Goal: Information Seeking & Learning: Check status

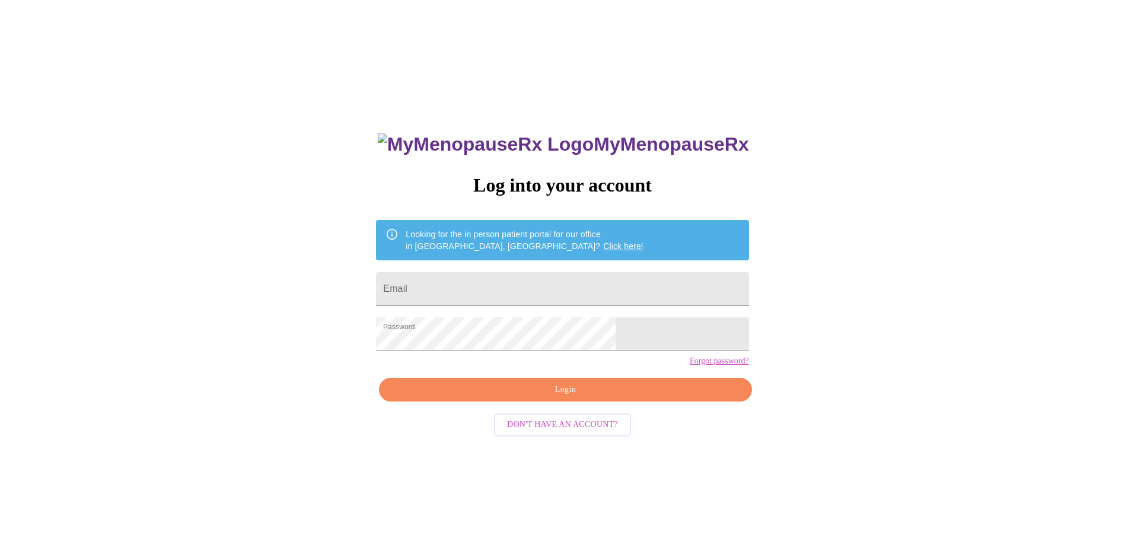
click at [486, 283] on input "Email" at bounding box center [562, 288] width 372 height 33
click at [793, 358] on div "MyMenopauseRx Log into your account Looking for the in person patient portal fo…" at bounding box center [562, 333] width 1115 height 657
click at [508, 402] on button "Login" at bounding box center [565, 390] width 372 height 24
click at [486, 420] on div "MyMenopauseRx Log into your account Looking for the in person patient portal fo…" at bounding box center [562, 388] width 396 height 548
drag, startPoint x: 556, startPoint y: 292, endPoint x: 421, endPoint y: 306, distance: 135.9
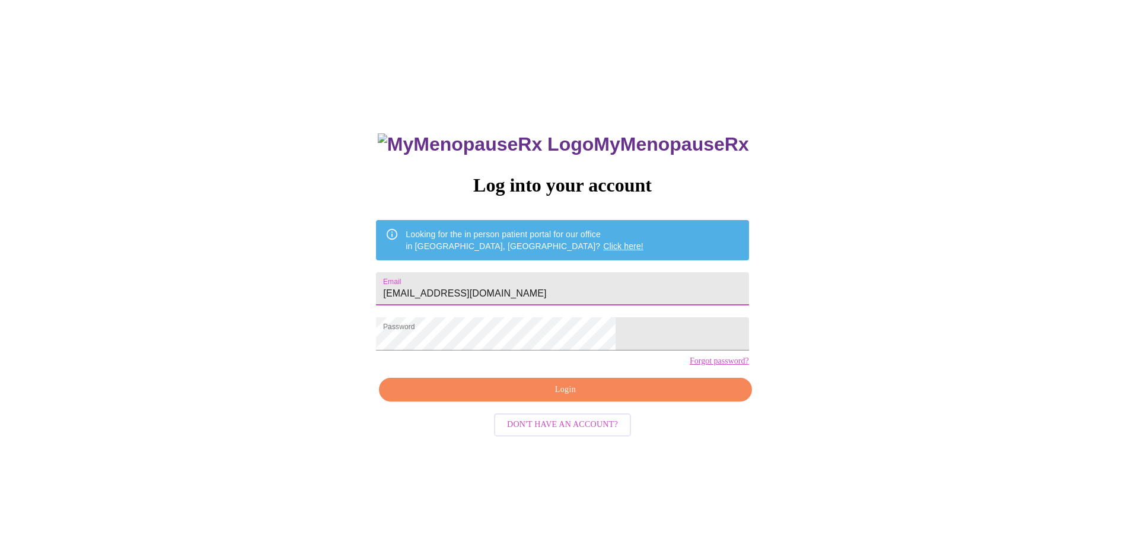
click at [421, 306] on div "MyMenopauseRx Log into your account Looking for the in person patient portal fo…" at bounding box center [562, 333] width 1115 height 657
type input "[EMAIL_ADDRESS][DOMAIN_NAME]"
click at [734, 426] on div "MyMenopauseRx Log into your account Looking for the in person patient portal fo…" at bounding box center [562, 333] width 1115 height 657
click at [561, 397] on span "Login" at bounding box center [564, 389] width 345 height 15
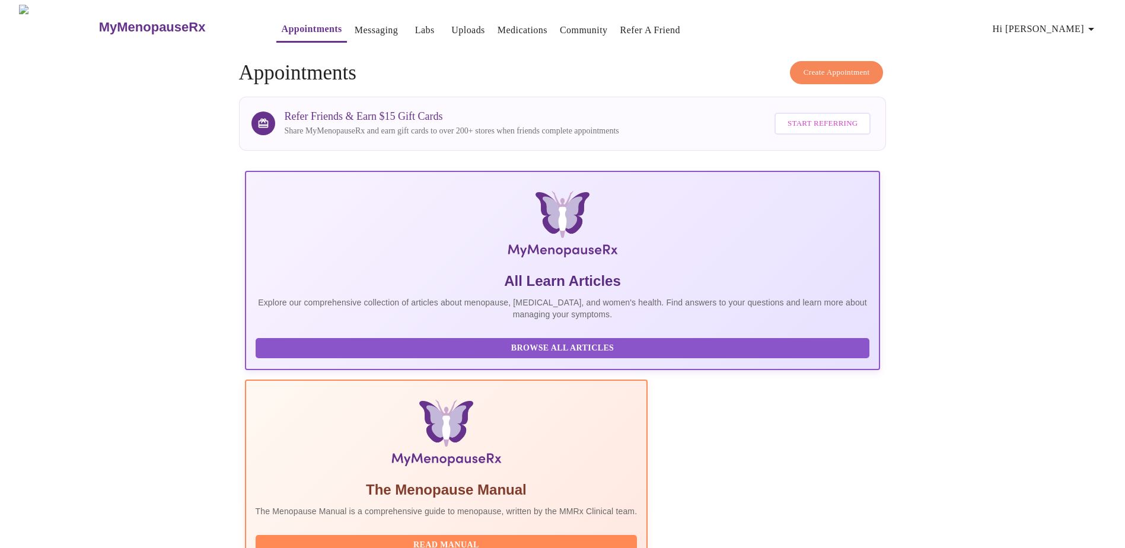
click at [415, 22] on link "Labs" at bounding box center [425, 30] width 20 height 17
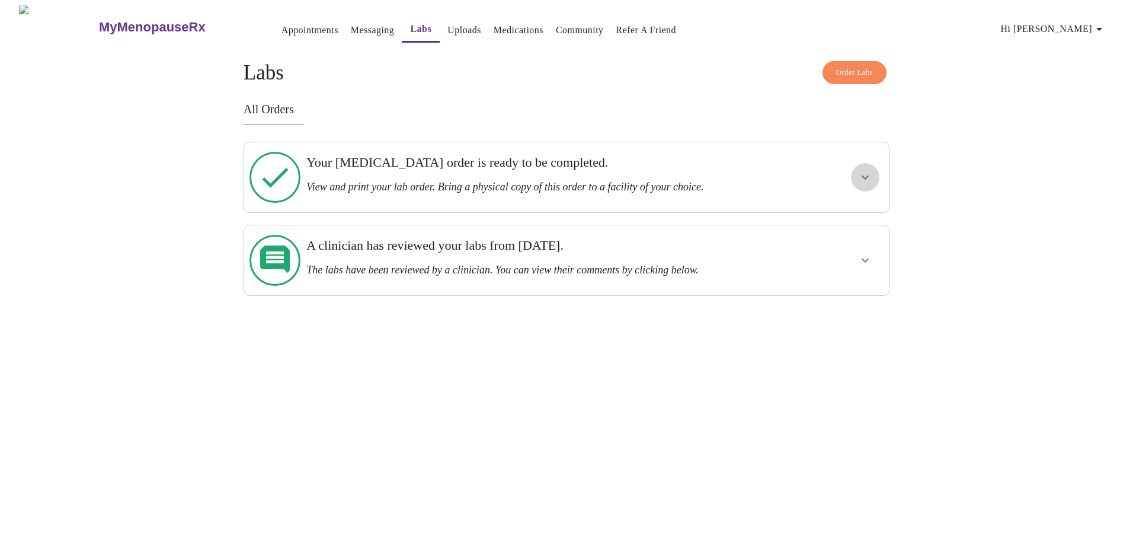
click at [863, 175] on icon "show more" at bounding box center [865, 177] width 7 height 4
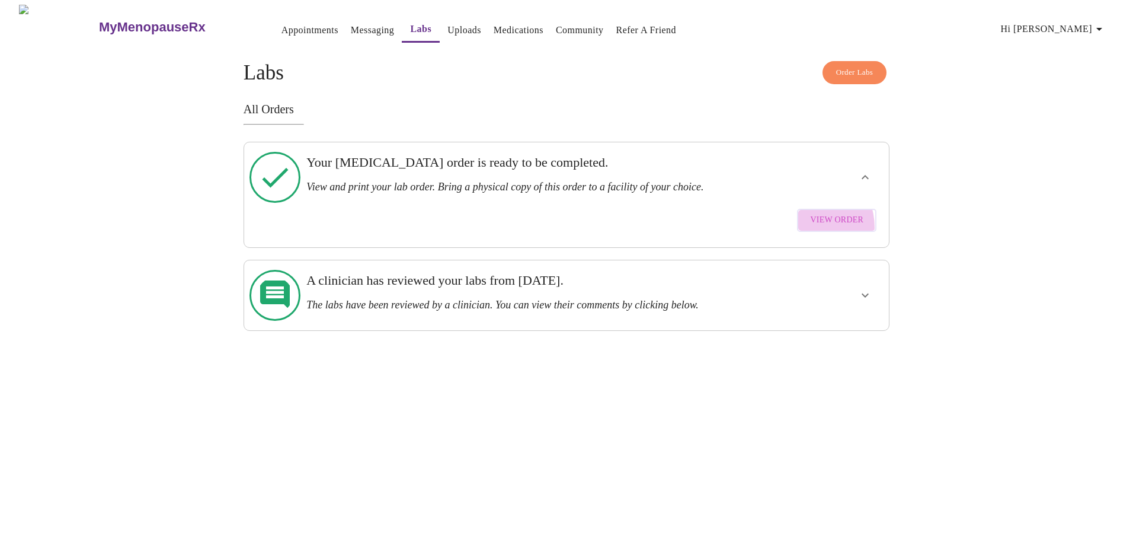
click at [811, 214] on button "View Order" at bounding box center [836, 220] width 79 height 23
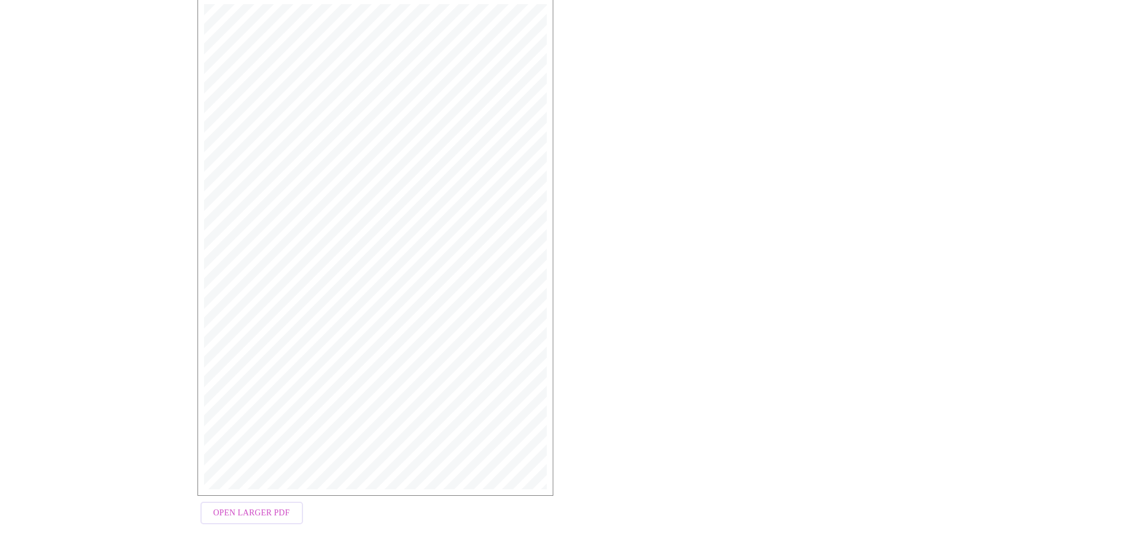
scroll to position [184, 0]
click at [247, 510] on span "Open Larger PDF" at bounding box center [251, 512] width 76 height 15
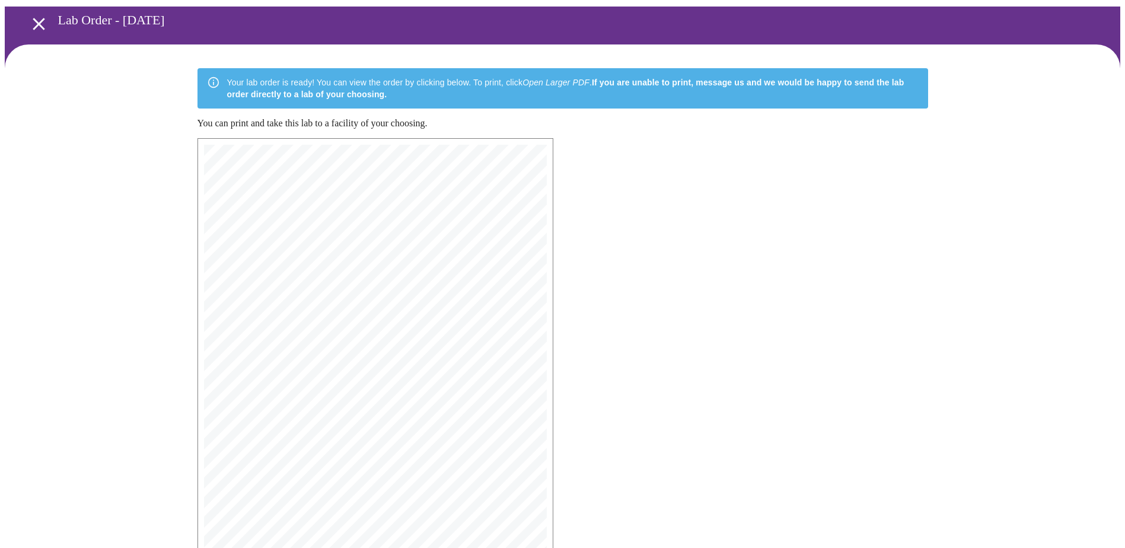
scroll to position [0, 0]
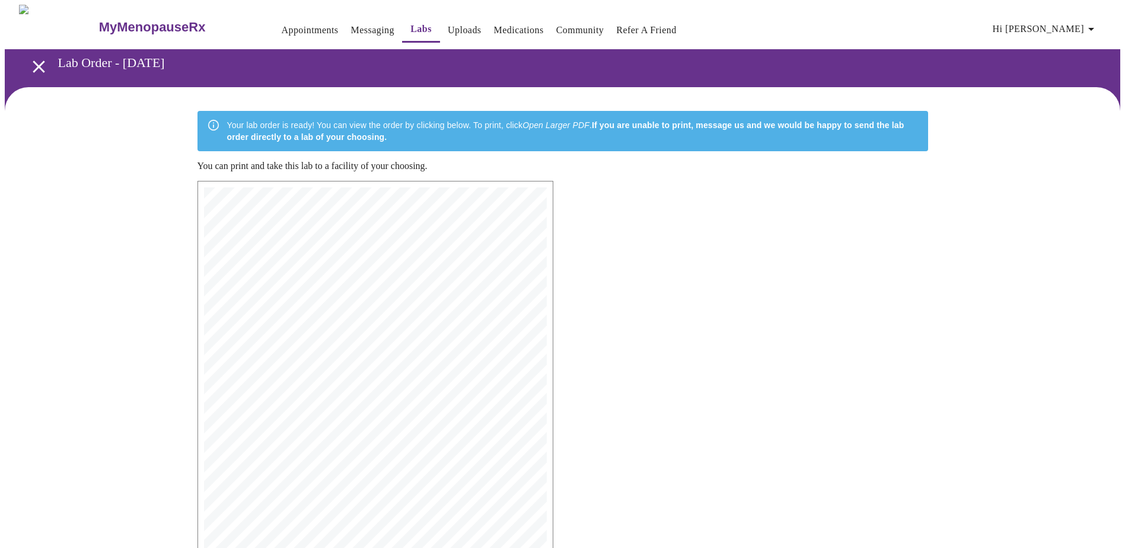
click at [281, 30] on link "Appointments" at bounding box center [309, 30] width 57 height 17
